Goal: Entertainment & Leisure: Consume media (video, audio)

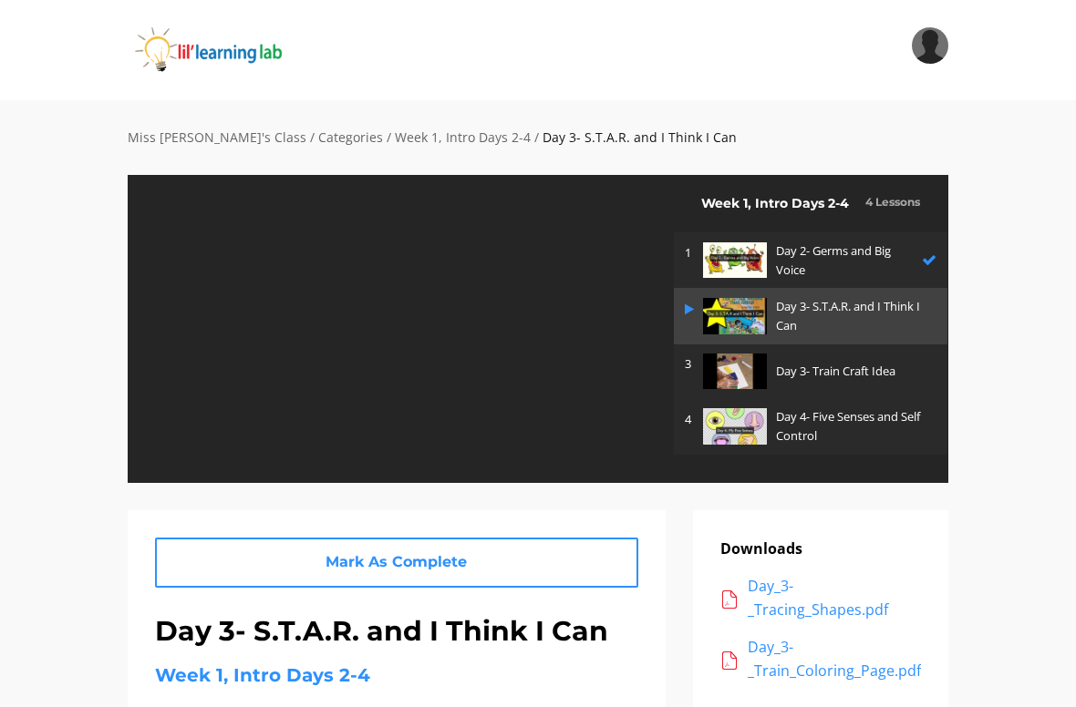
scroll to position [1, 0]
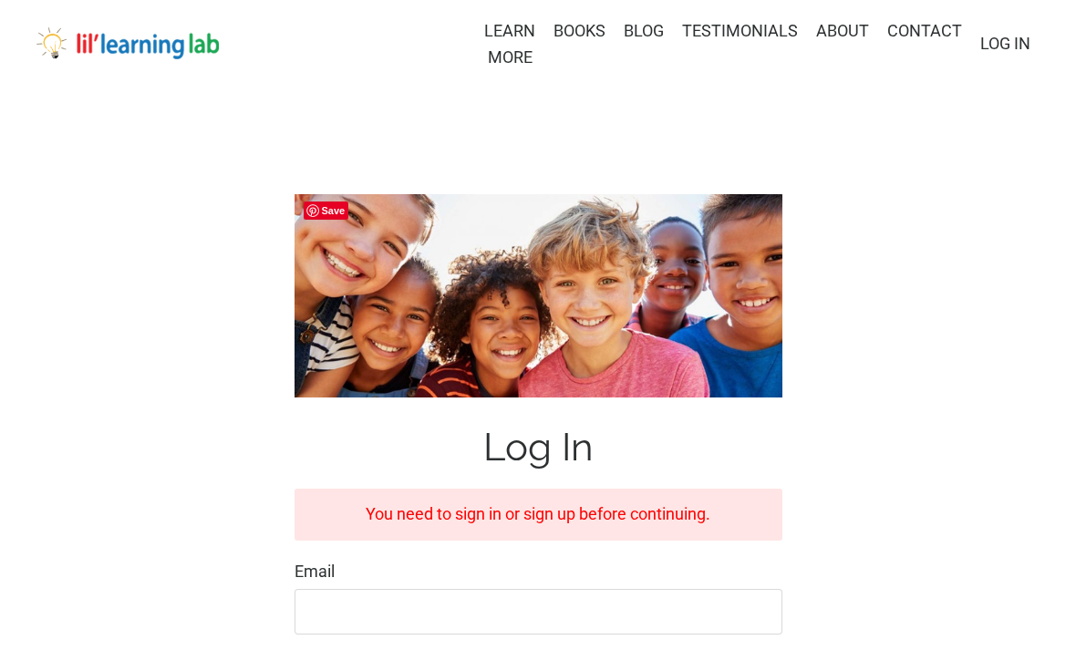
scroll to position [22, 0]
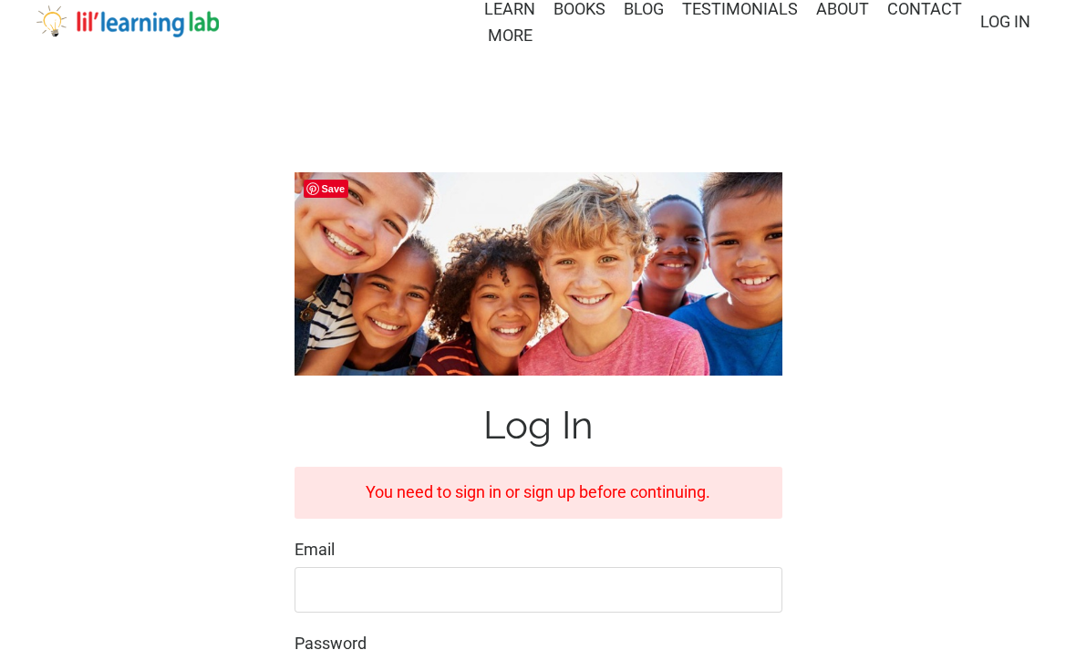
click at [509, 579] on input "Email" at bounding box center [538, 590] width 488 height 46
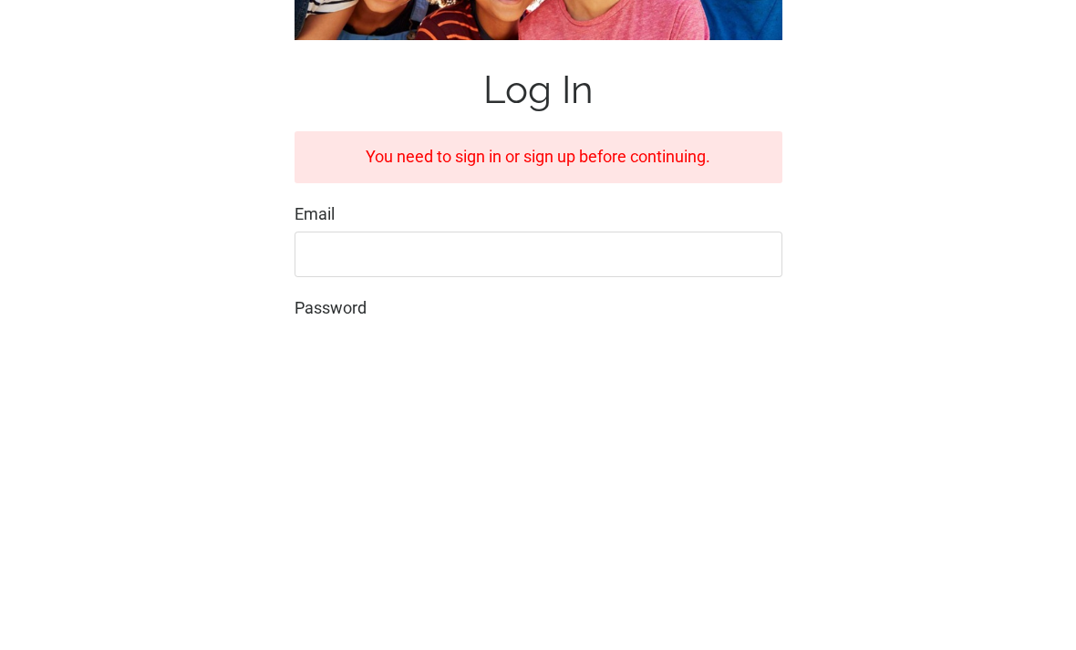
type input "¡"
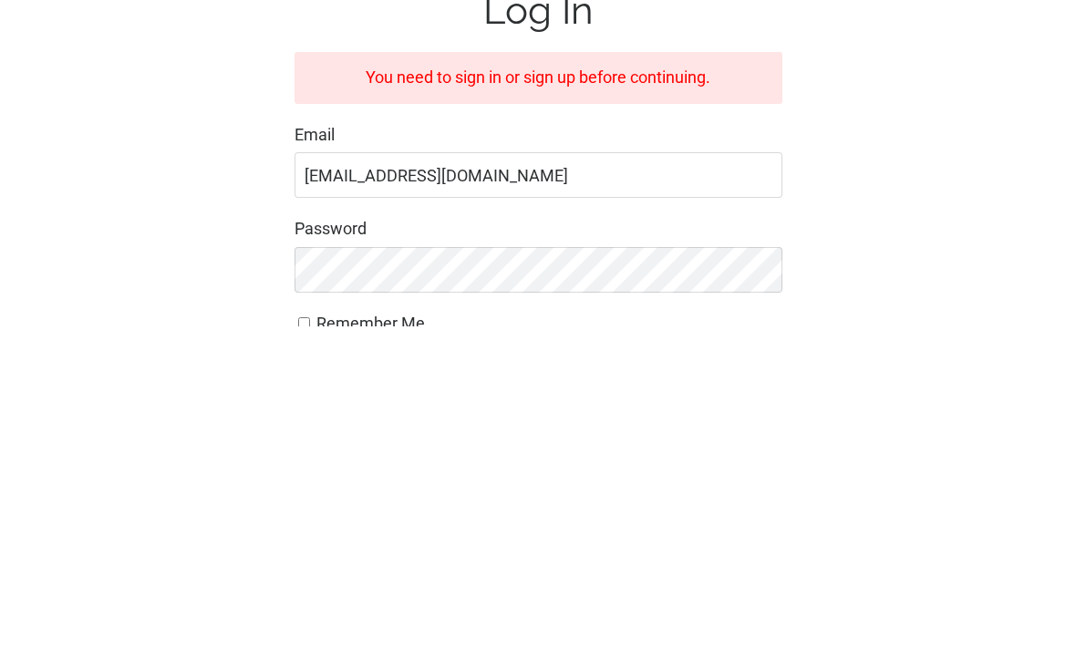
type input "[EMAIL_ADDRESS][DOMAIN_NAME]"
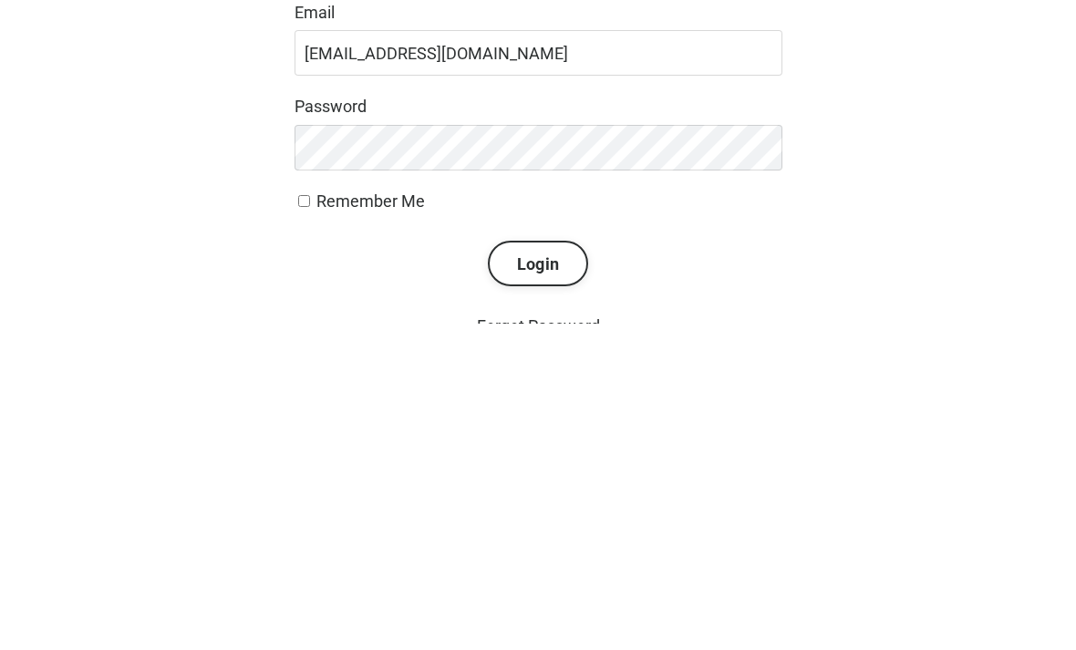
click at [537, 567] on button "Login" at bounding box center [538, 590] width 100 height 46
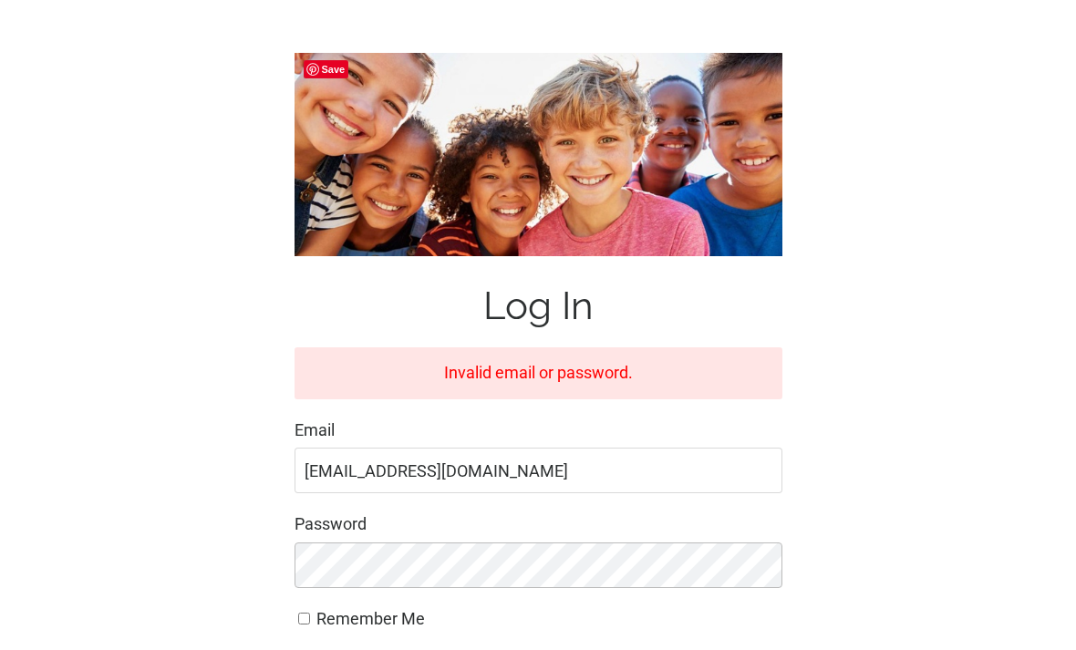
scroll to position [345, 0]
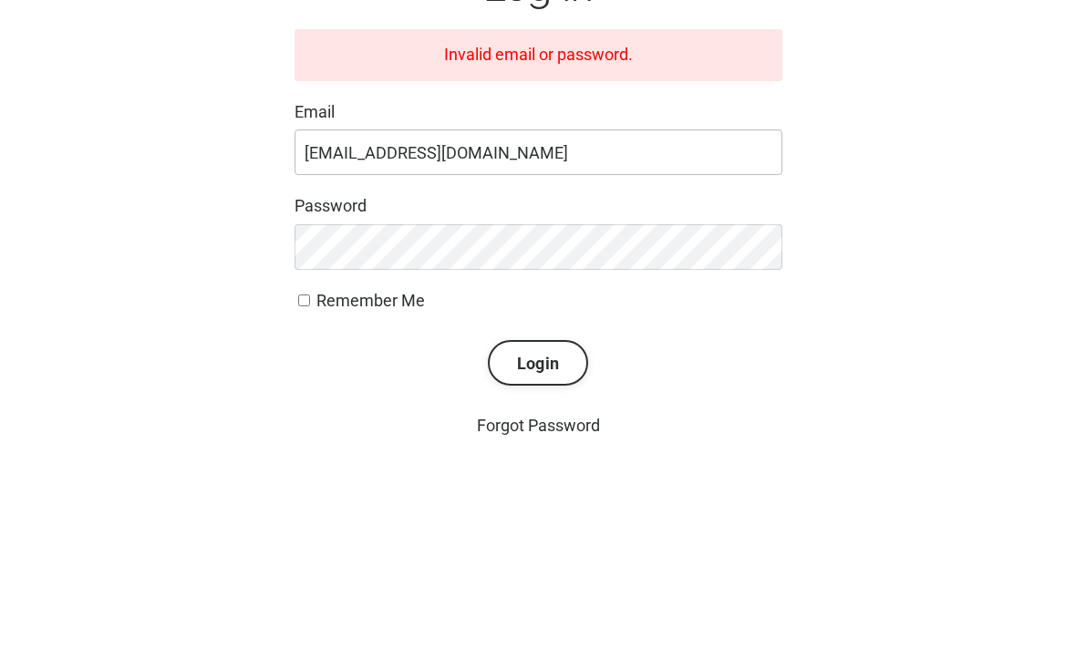
click at [520, 243] on input "[EMAIL_ADDRESS][DOMAIN_NAME]" at bounding box center [538, 266] width 488 height 46
type input "lindseywlloyd@gmail.com"
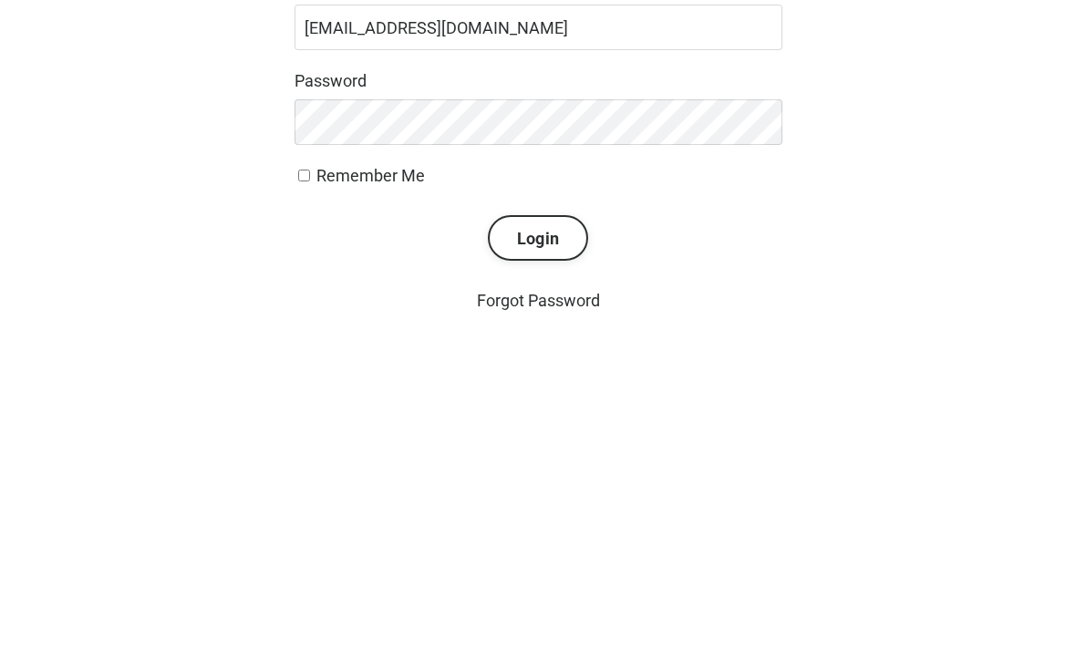
click at [535, 454] on button "Login" at bounding box center [538, 477] width 100 height 46
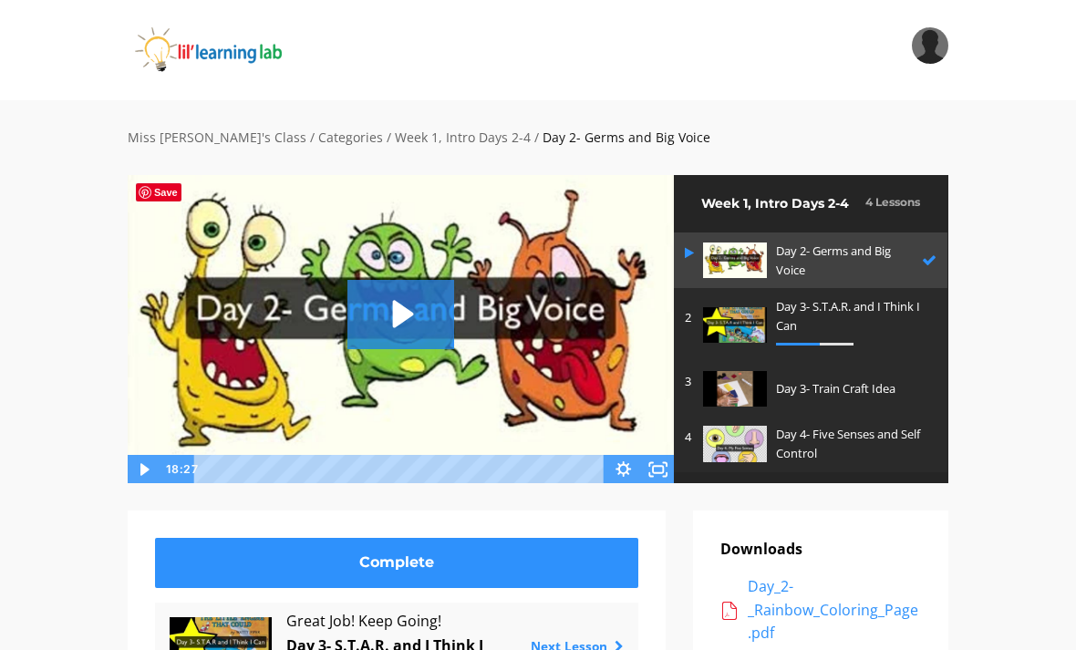
click at [474, 555] on link "Complete" at bounding box center [396, 563] width 483 height 50
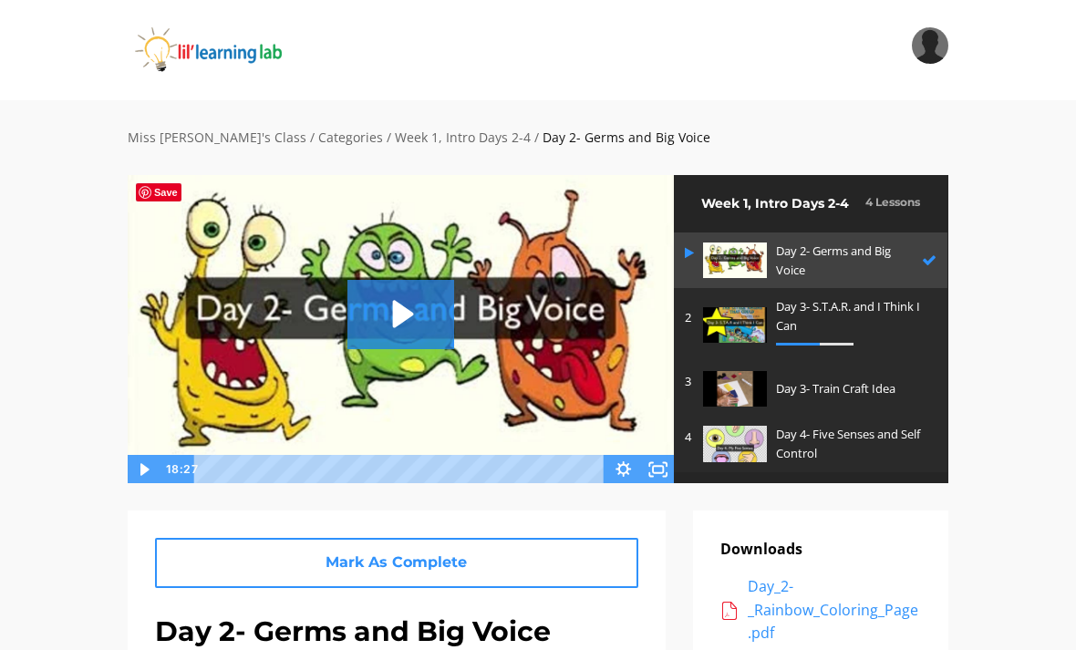
click at [859, 379] on p "Day 3- Train Craft Idea" at bounding box center [851, 388] width 151 height 19
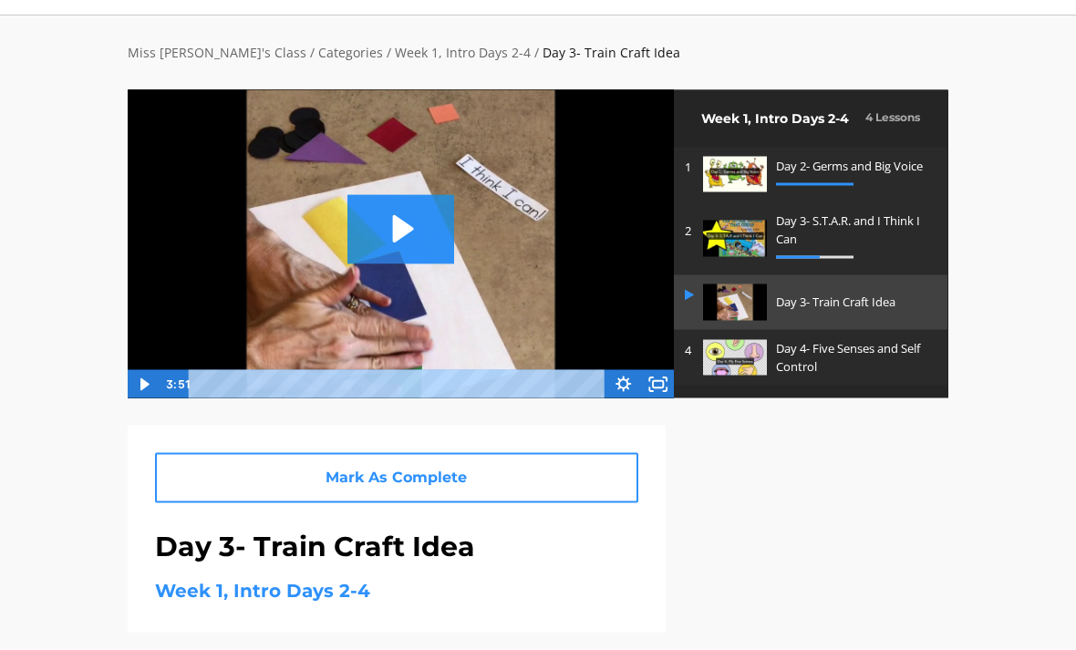
scroll to position [86, 0]
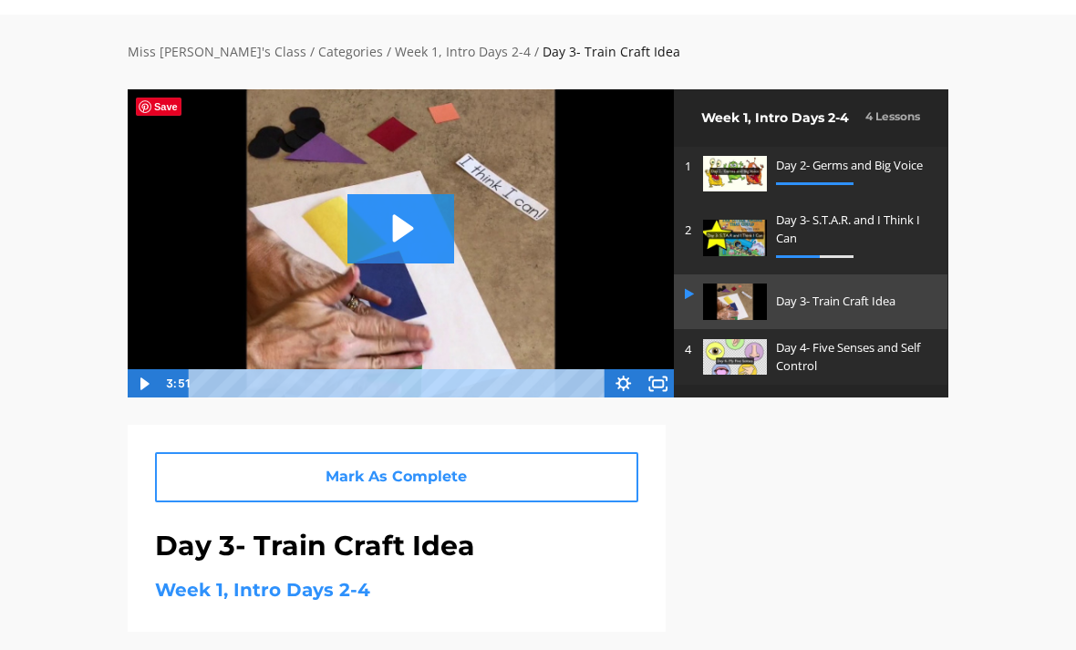
click at [507, 474] on link "Mark As Complete" at bounding box center [396, 477] width 483 height 50
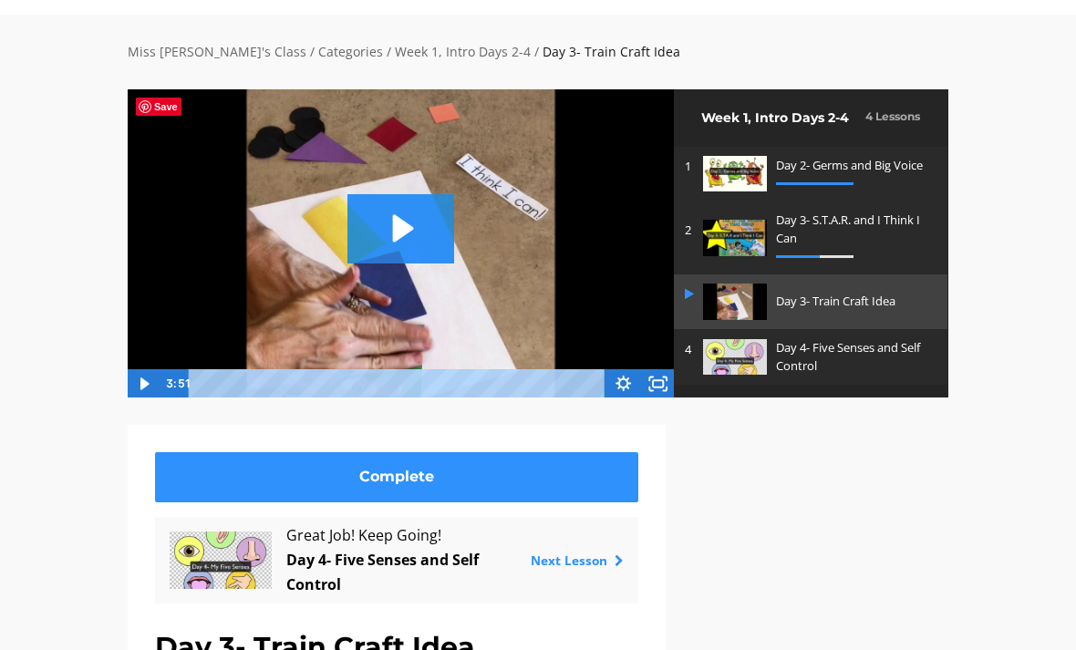
click at [873, 367] on p "Day 4- Five Senses and Self Control" at bounding box center [851, 357] width 151 height 38
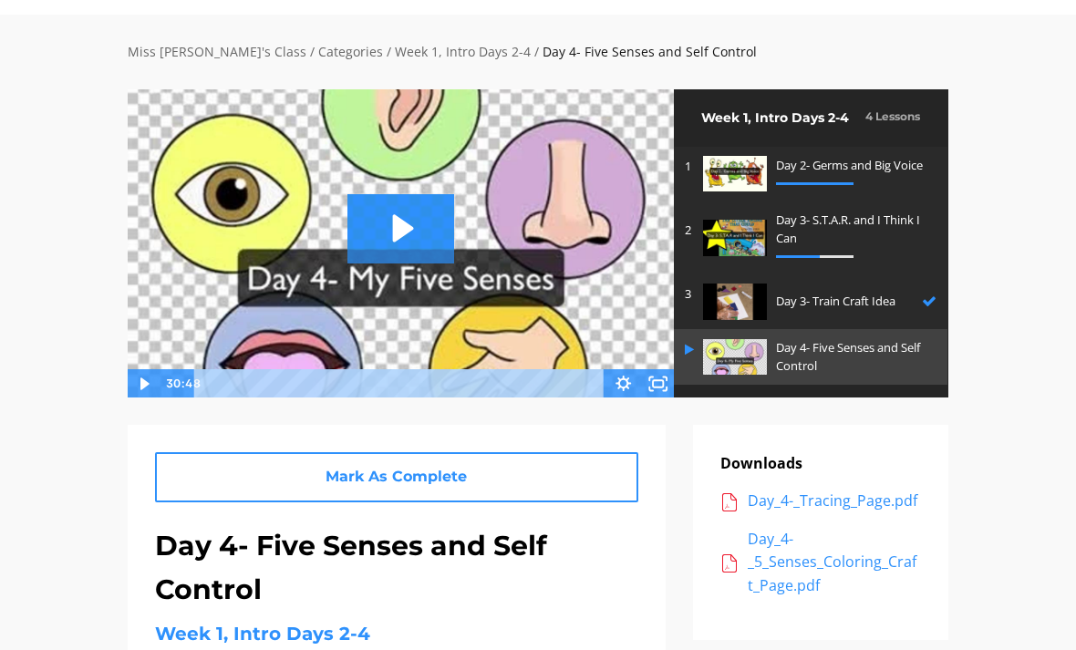
scroll to position [85, 0]
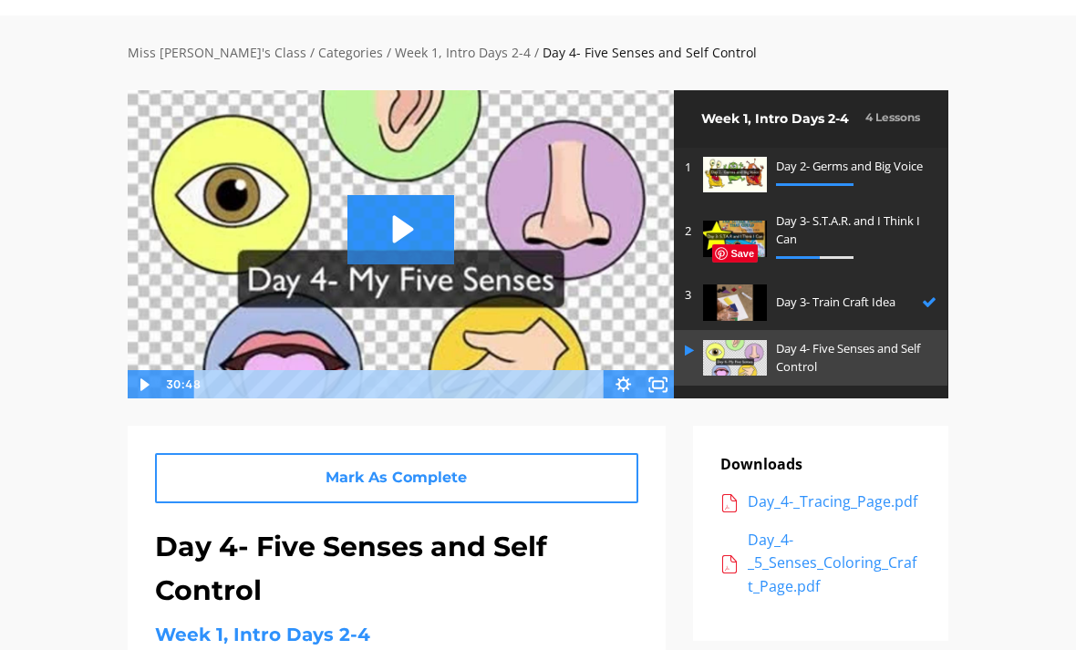
click at [139, 391] on icon "Play Video" at bounding box center [145, 384] width 35 height 29
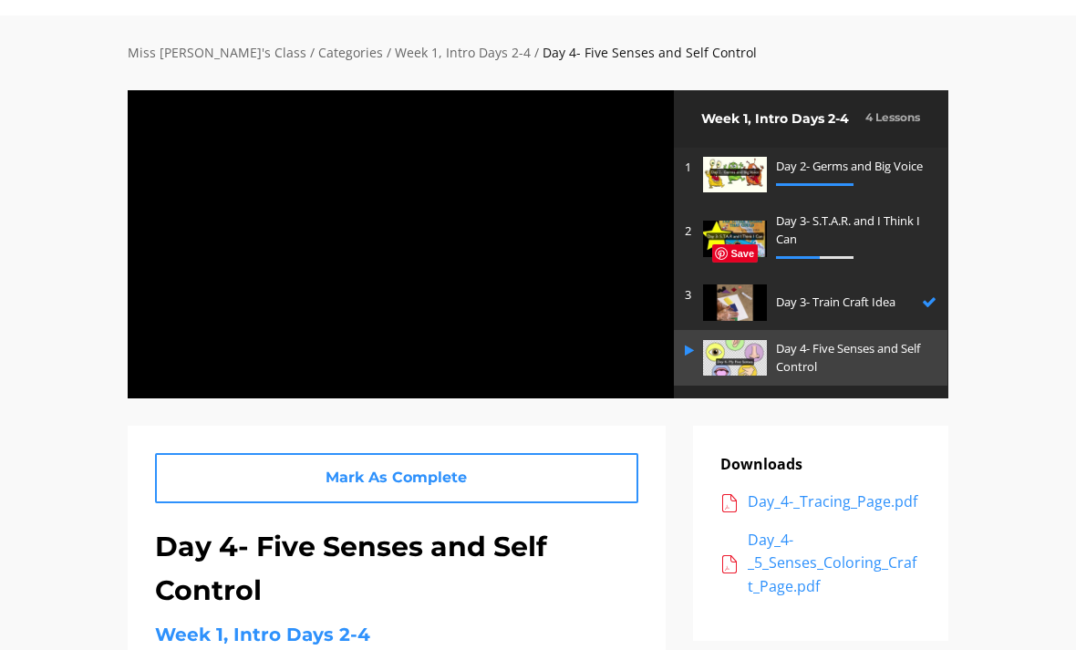
click at [493, 278] on div at bounding box center [401, 243] width 548 height 309
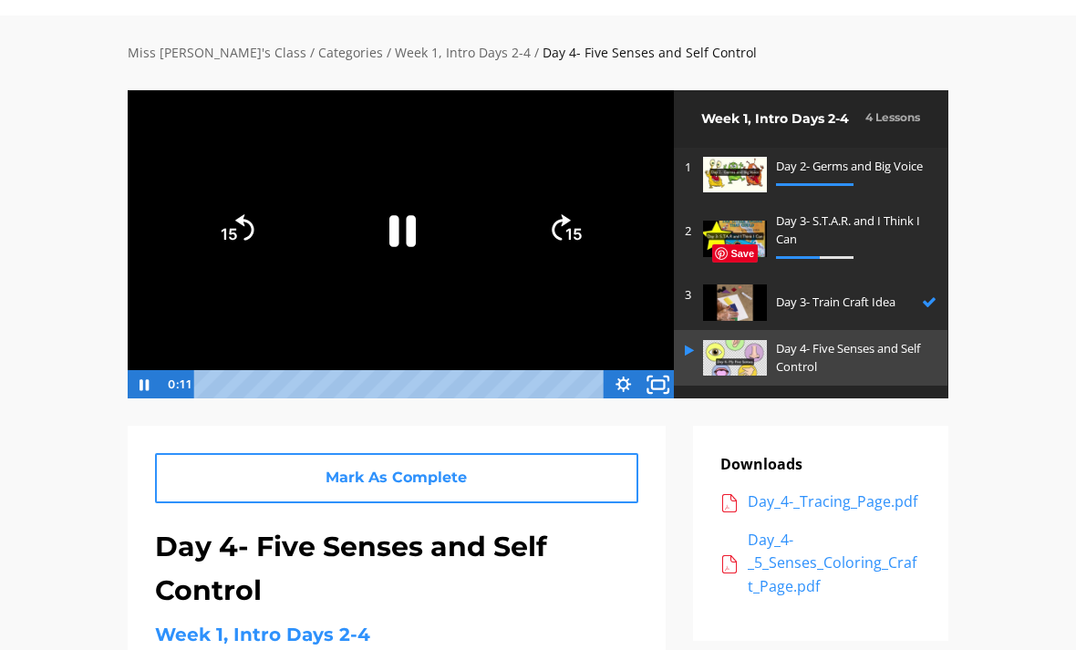
click at [654, 385] on icon "Fullscreen" at bounding box center [658, 383] width 42 height 35
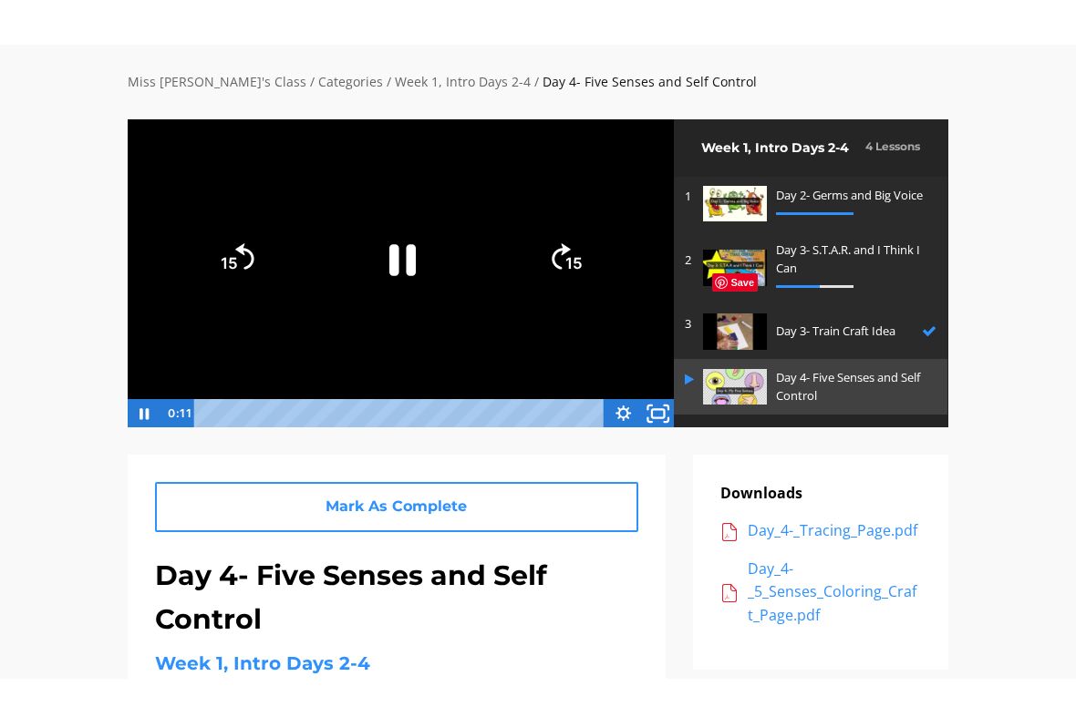
scroll to position [0, 0]
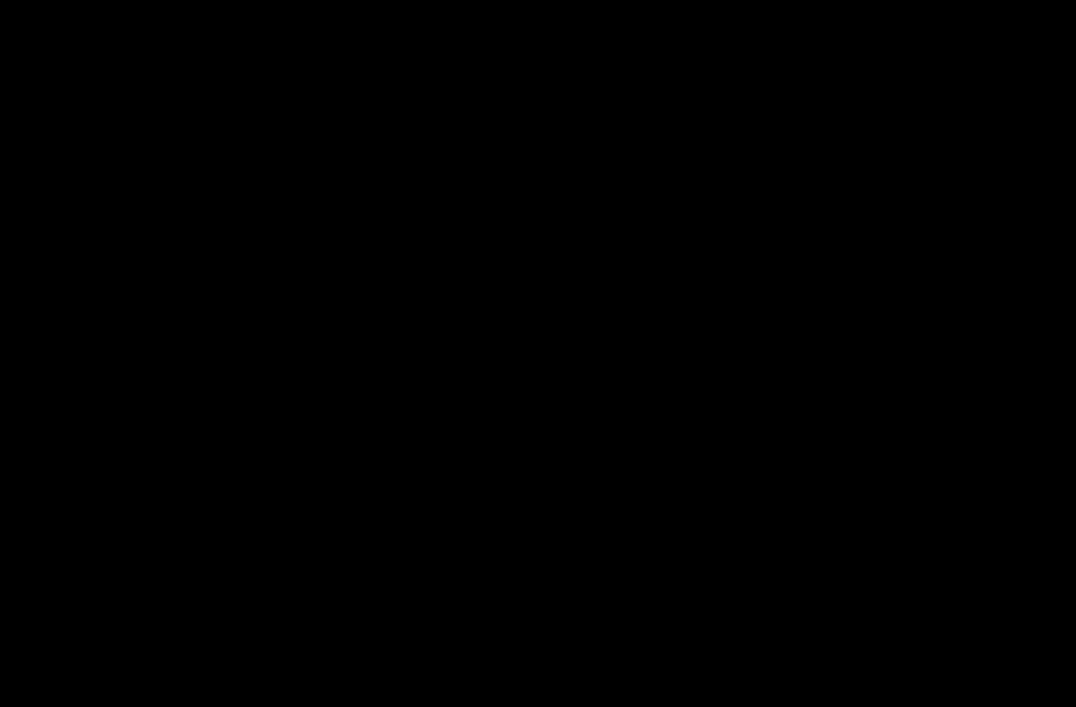
click at [499, 452] on div at bounding box center [538, 353] width 1076 height 707
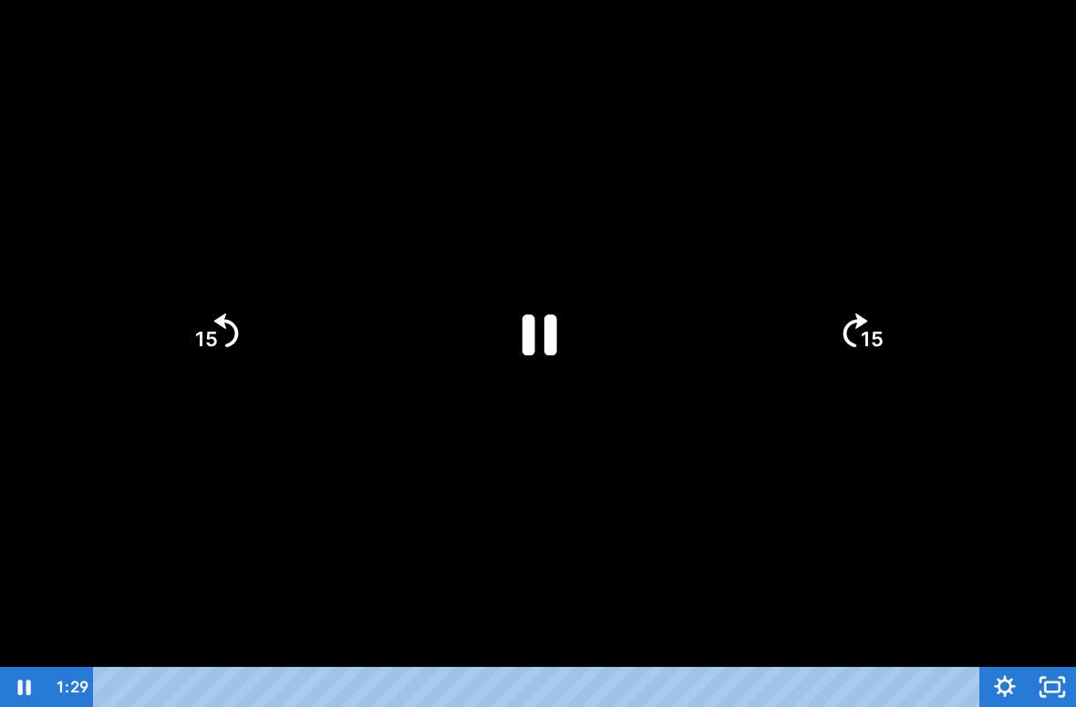
click at [538, 326] on icon "Pause" at bounding box center [538, 334] width 126 height 126
click at [515, 311] on icon "Play Video" at bounding box center [538, 333] width 141 height 141
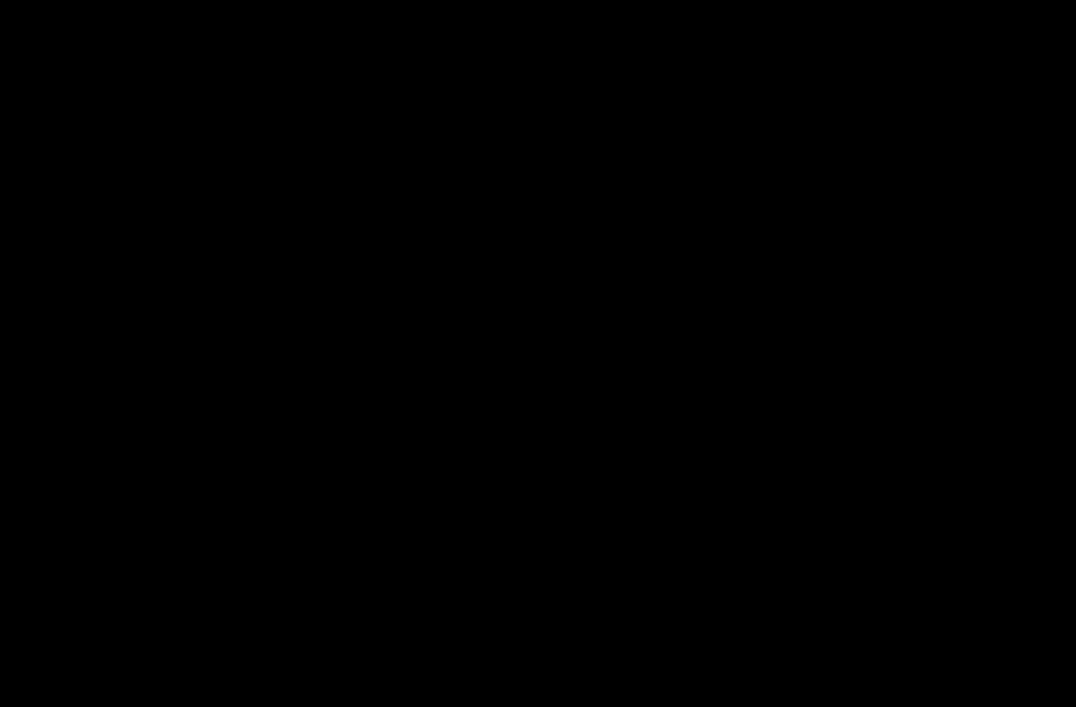
click at [480, 553] on div at bounding box center [538, 353] width 1076 height 707
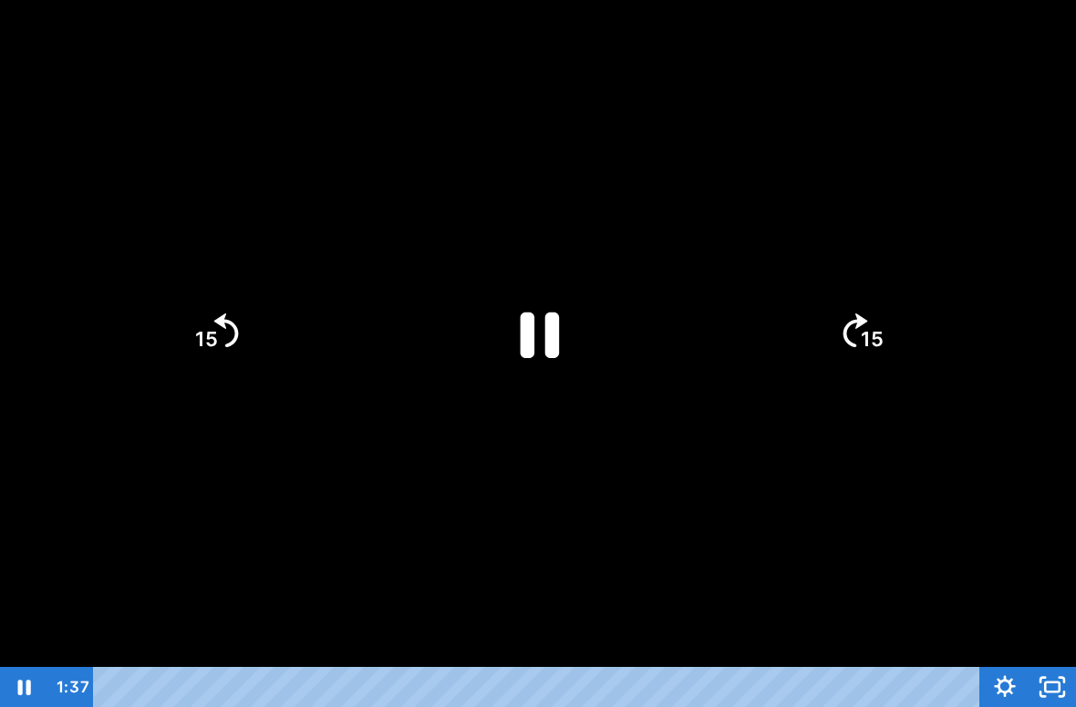
click at [523, 347] on icon "Pause" at bounding box center [539, 336] width 39 height 46
click at [538, 325] on icon "Play Video" at bounding box center [538, 334] width 32 height 44
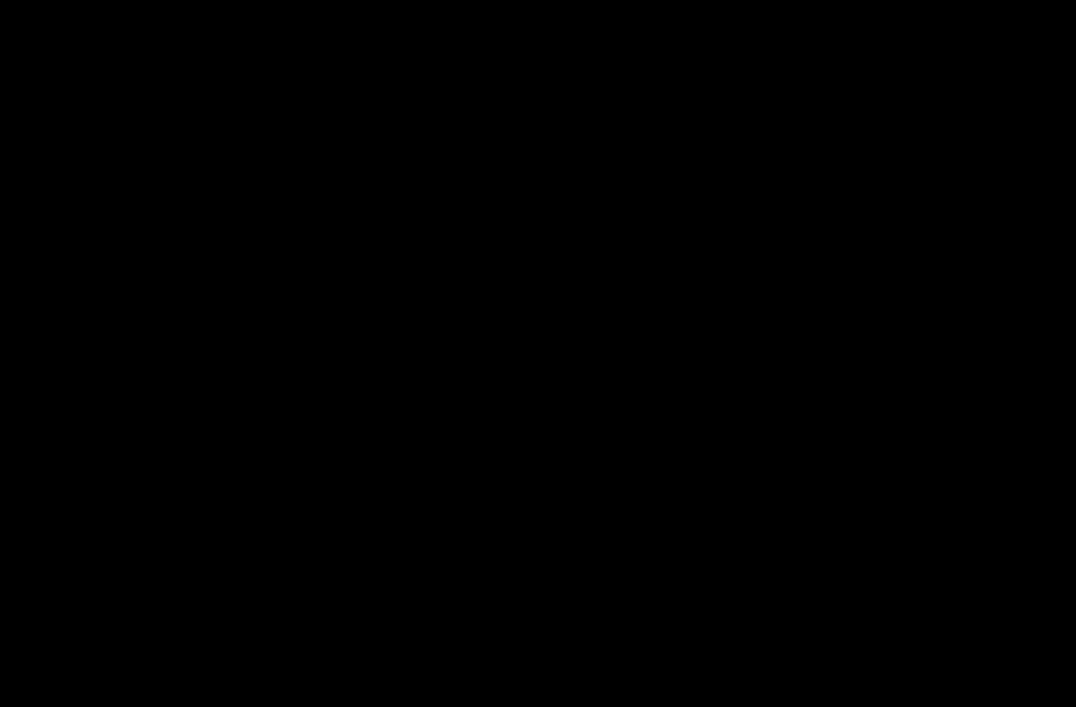
click at [513, 301] on div at bounding box center [538, 353] width 1076 height 707
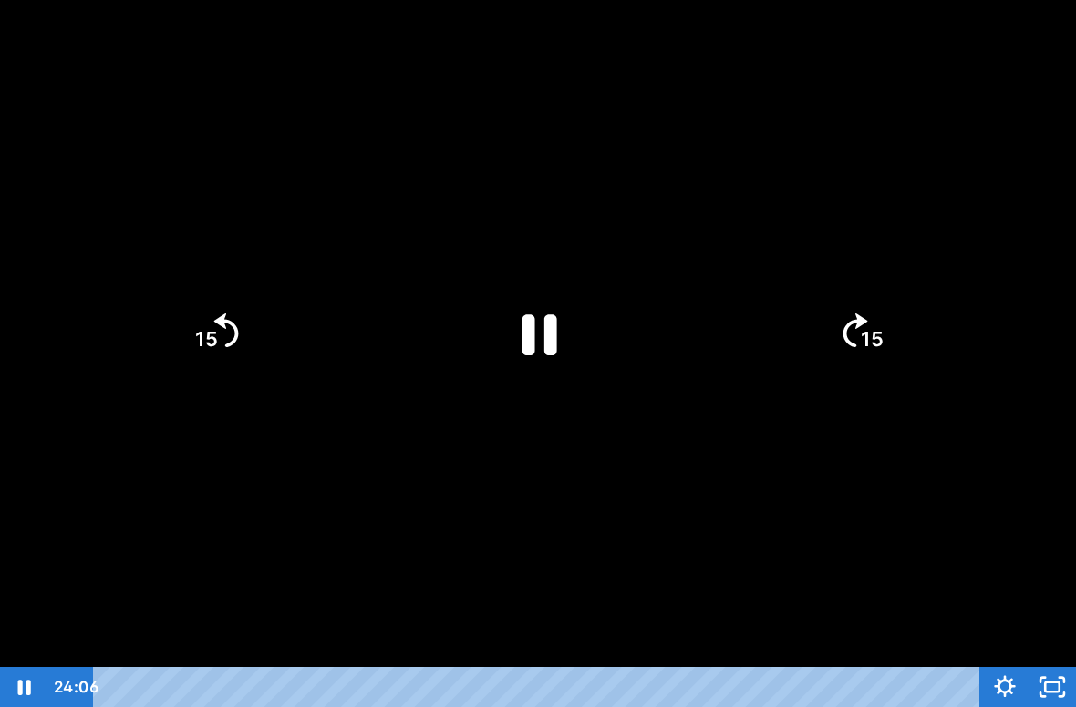
click at [510, 325] on icon "Pause" at bounding box center [538, 334] width 126 height 126
click at [519, 330] on icon "Play Video" at bounding box center [538, 333] width 141 height 141
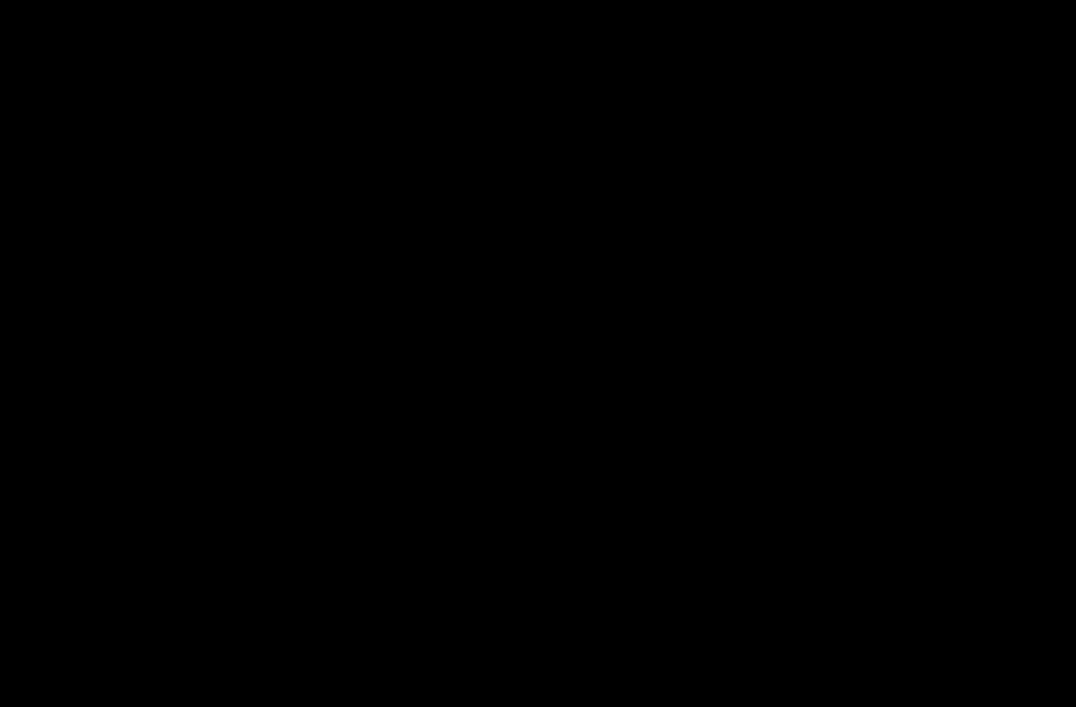
click at [133, 600] on div at bounding box center [538, 353] width 1076 height 707
click at [477, 485] on div at bounding box center [538, 353] width 1076 height 707
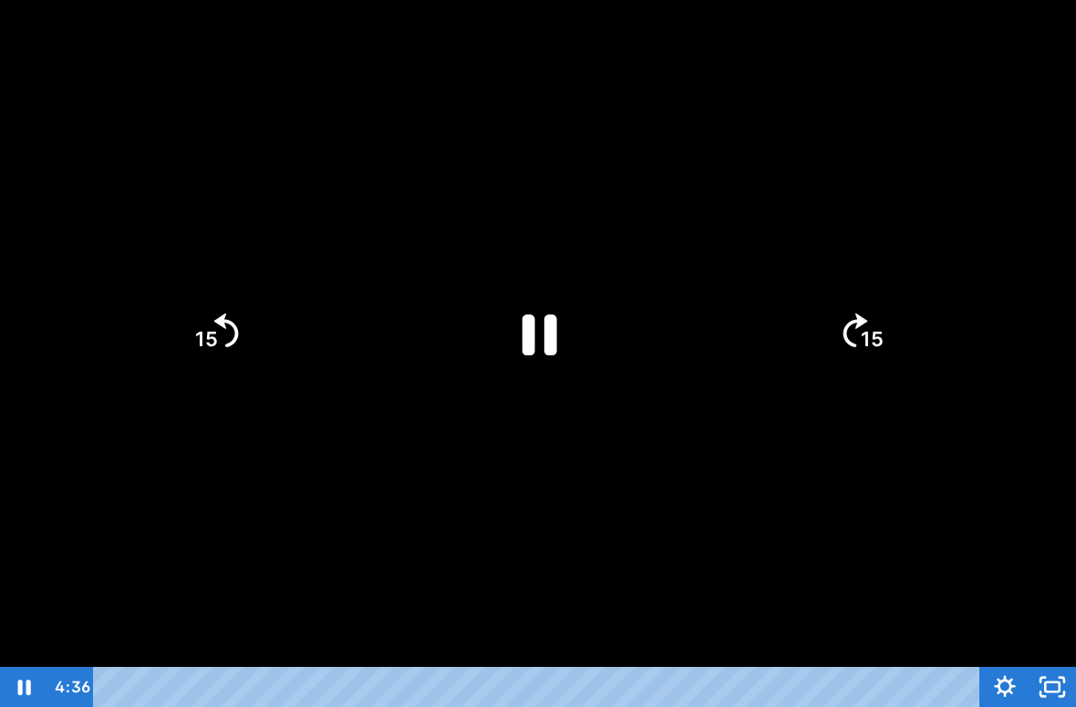
click at [478, 486] on div at bounding box center [538, 353] width 1076 height 707
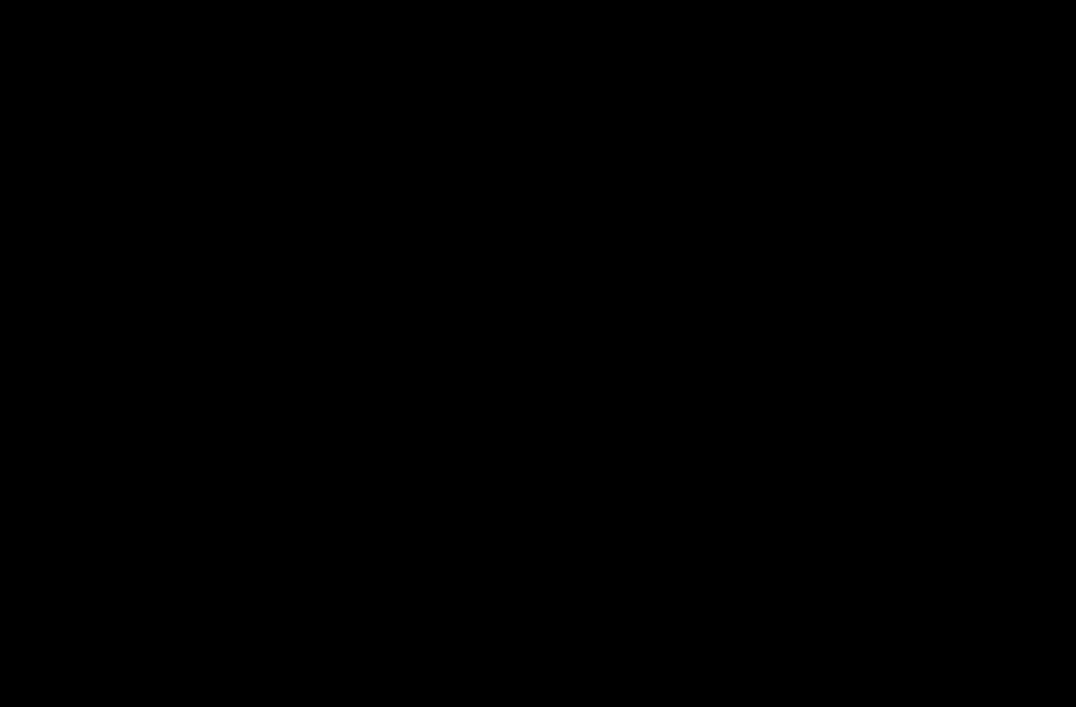
click at [444, 390] on div at bounding box center [538, 353] width 1076 height 707
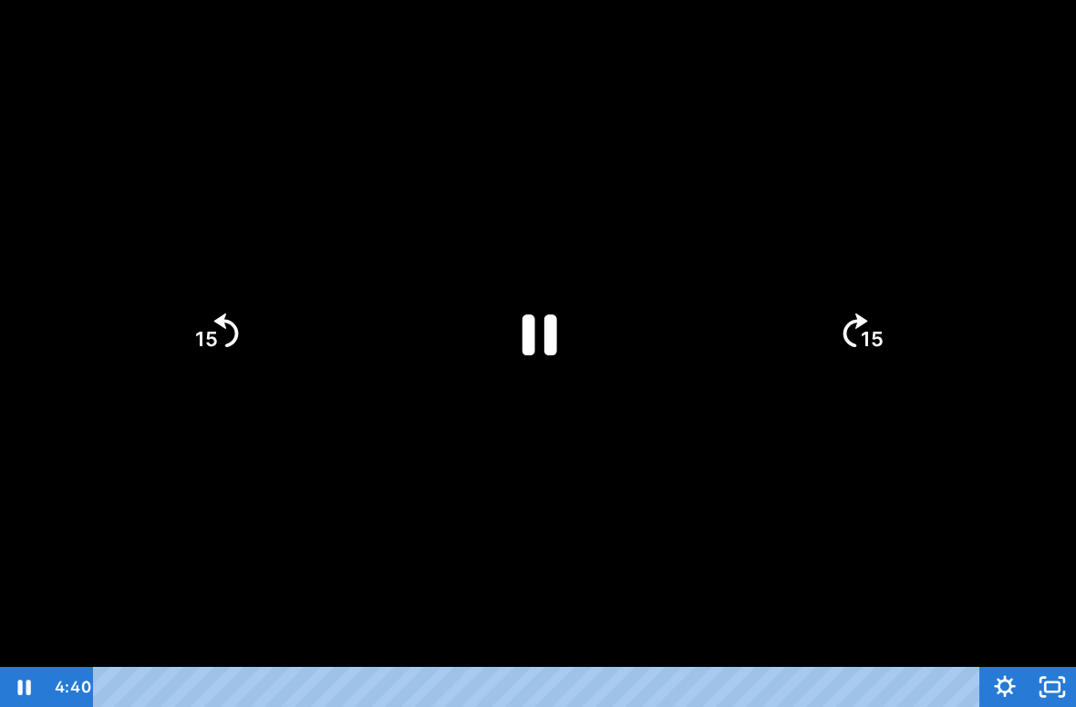
click at [530, 328] on icon "Pause" at bounding box center [539, 334] width 35 height 41
click at [540, 337] on icon "Play Video" at bounding box center [538, 334] width 32 height 44
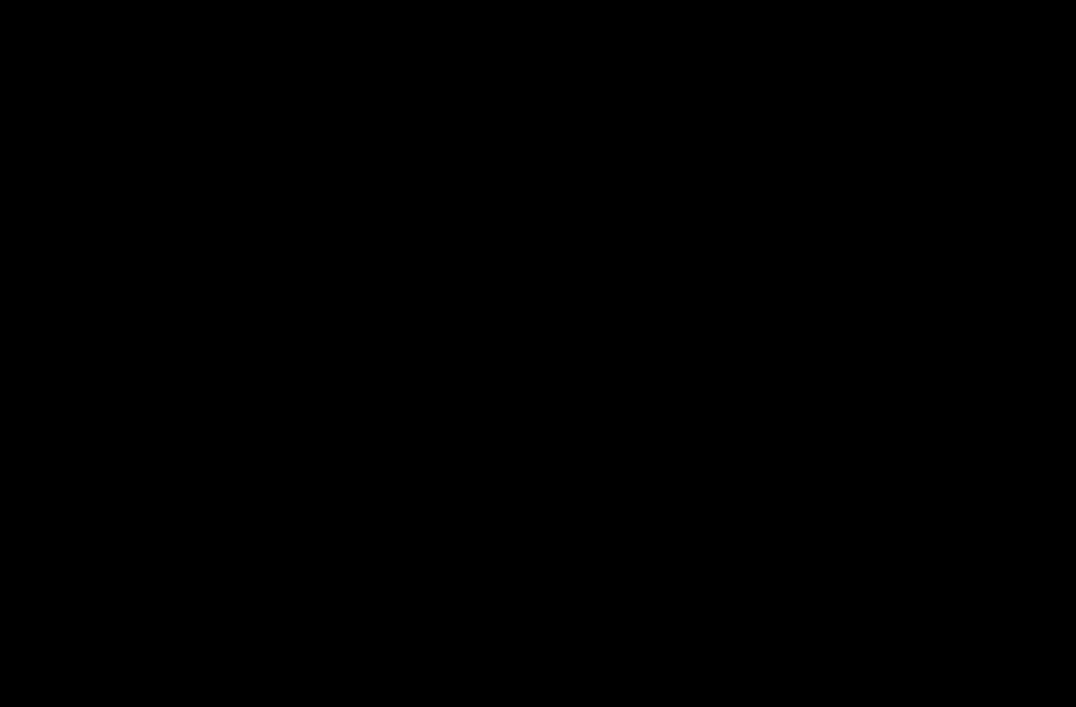
click at [547, 299] on div at bounding box center [538, 353] width 1076 height 707
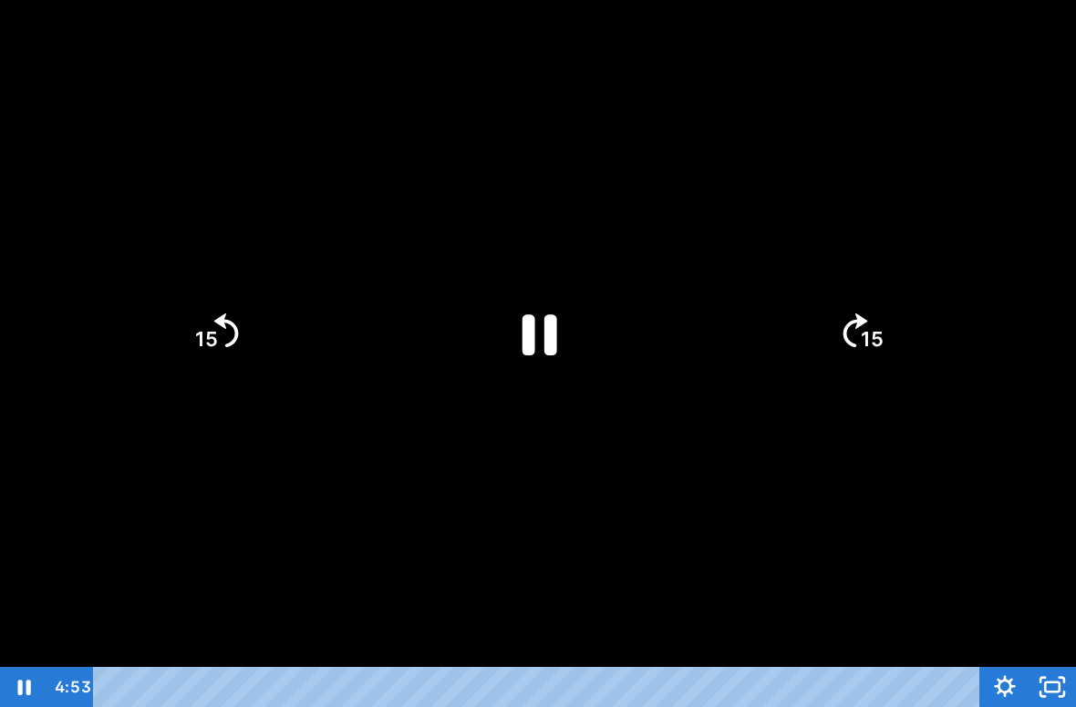
click at [542, 332] on icon "Pause" at bounding box center [538, 334] width 126 height 126
click at [553, 293] on icon "Play Video" at bounding box center [538, 334] width 126 height 126
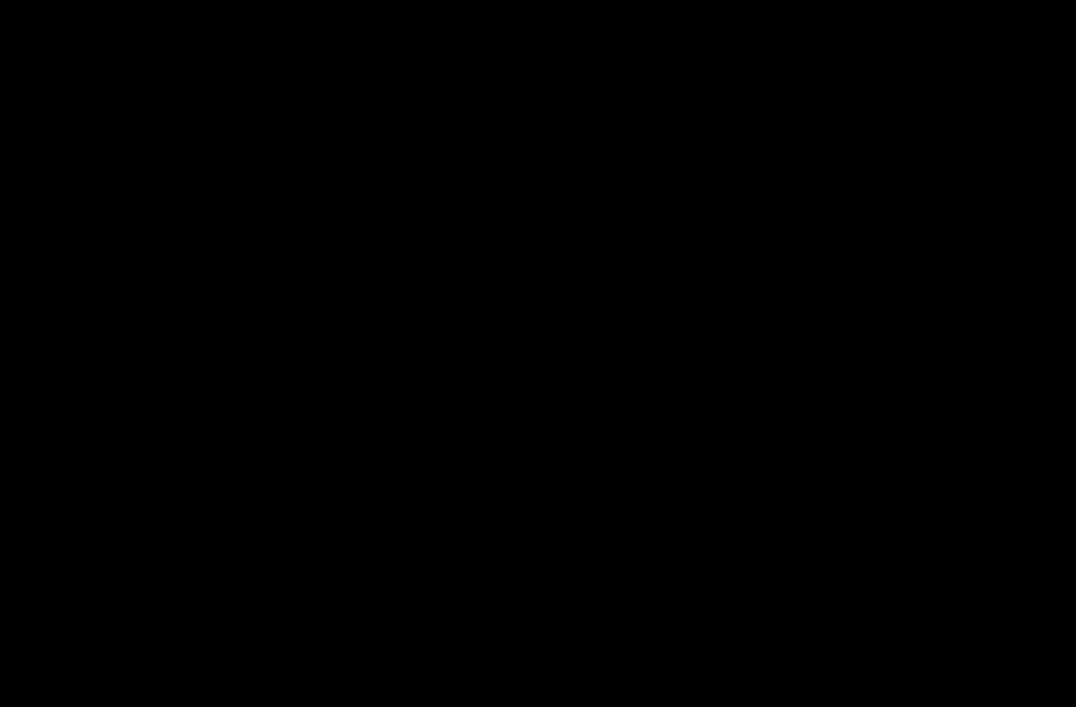
click at [308, 479] on div at bounding box center [538, 353] width 1076 height 707
click at [448, 346] on div at bounding box center [538, 353] width 1076 height 707
click at [295, 452] on div at bounding box center [538, 353] width 1076 height 707
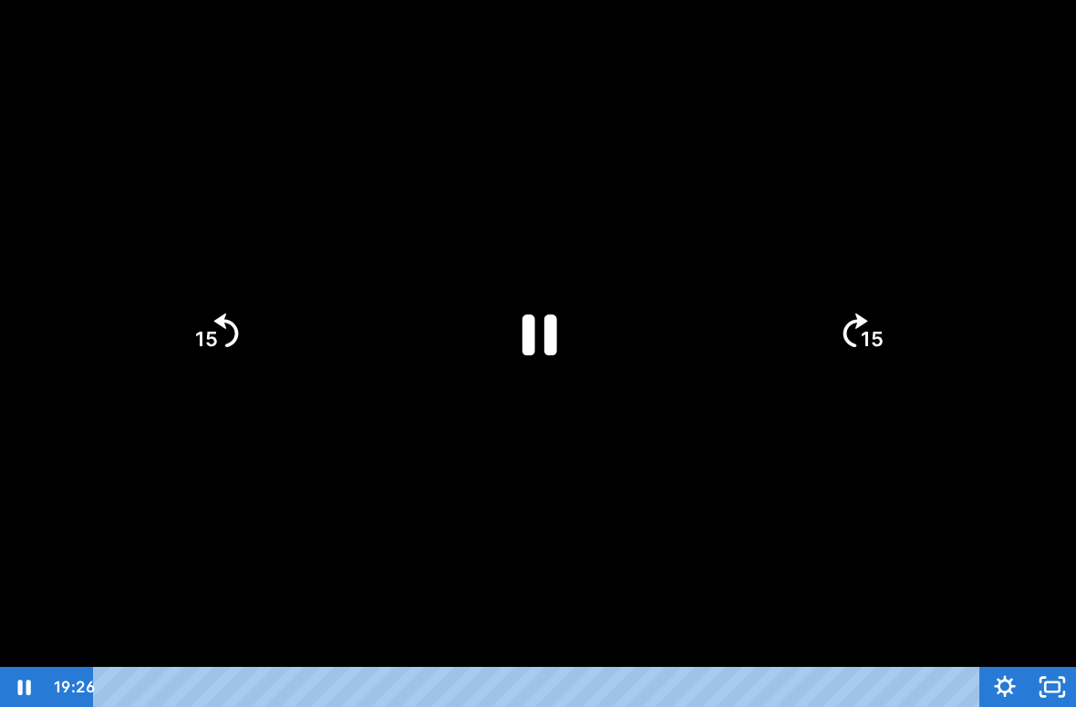
click at [555, 327] on icon "Pause" at bounding box center [539, 334] width 35 height 41
click at [551, 334] on icon "Play Video" at bounding box center [538, 333] width 36 height 49
click at [527, 345] on icon "Play Video" at bounding box center [538, 334] width 32 height 44
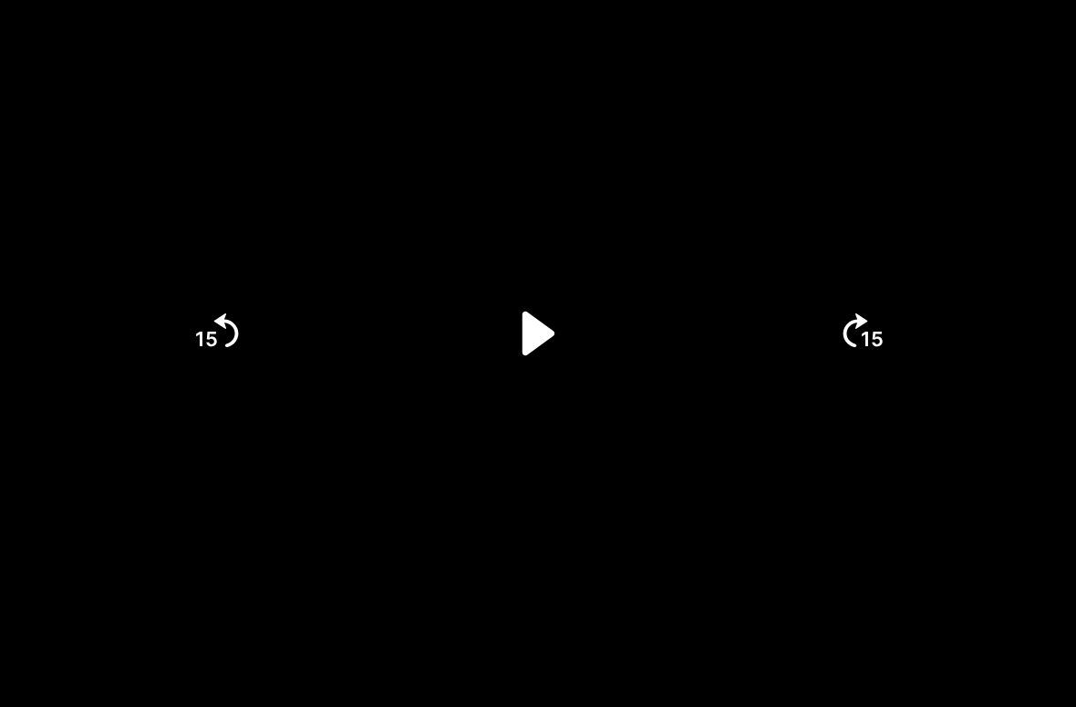
click at [400, 525] on div at bounding box center [538, 353] width 1076 height 707
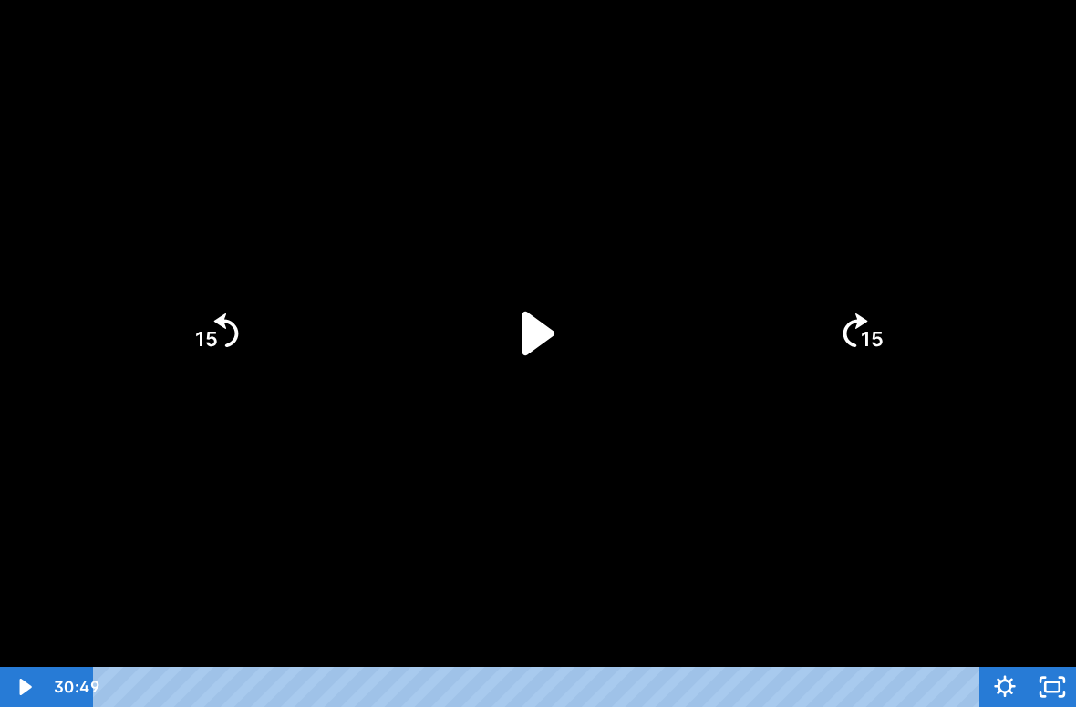
click at [1035, 649] on icon "Unfullscreen" at bounding box center [1051, 687] width 47 height 40
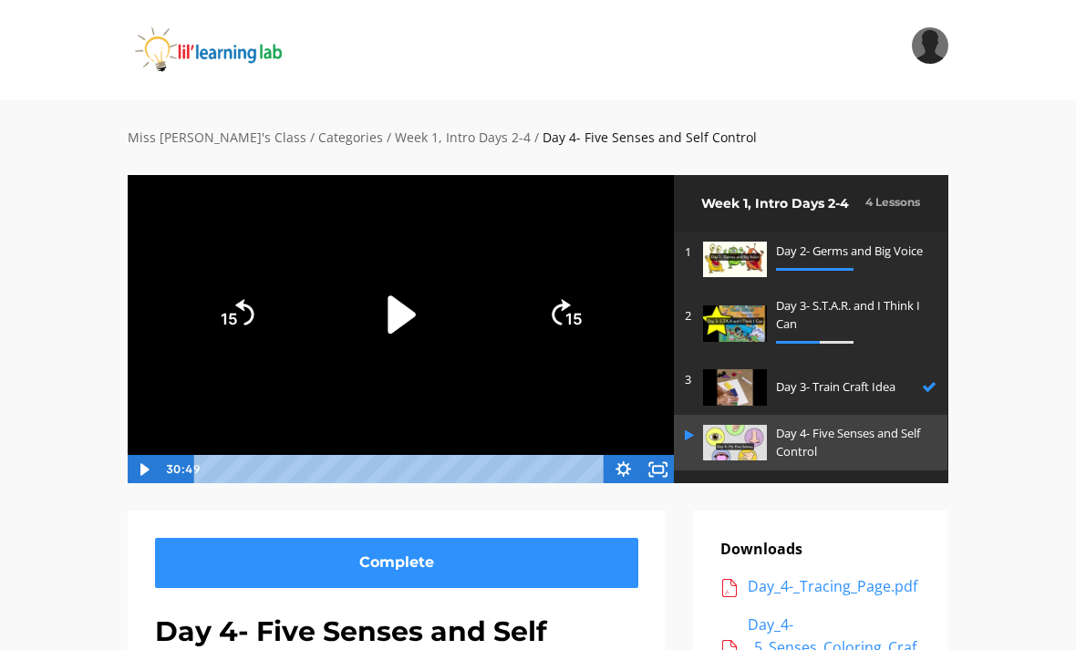
click at [396, 312] on icon "Play Video" at bounding box center [400, 314] width 27 height 38
click at [427, 301] on icon "Pause" at bounding box center [401, 314] width 96 height 96
